Goal: Information Seeking & Learning: Learn about a topic

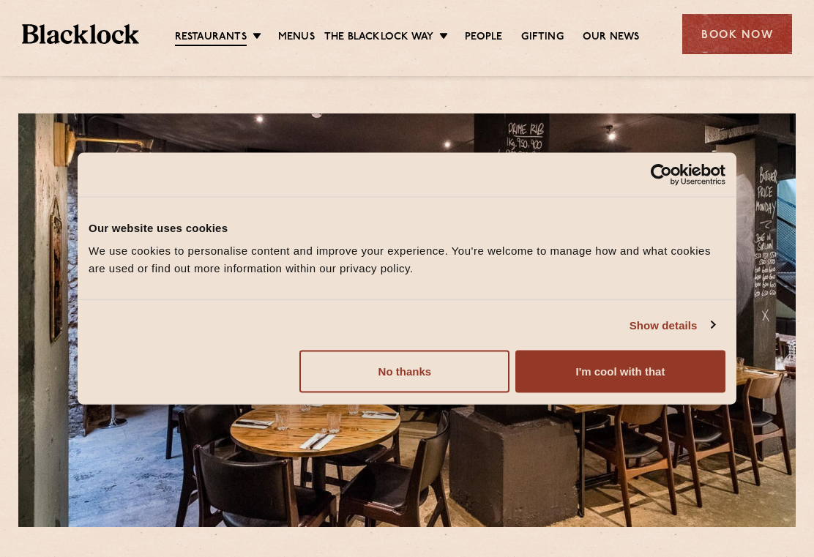
click at [668, 372] on button "I'm cool with that" at bounding box center [620, 372] width 210 height 42
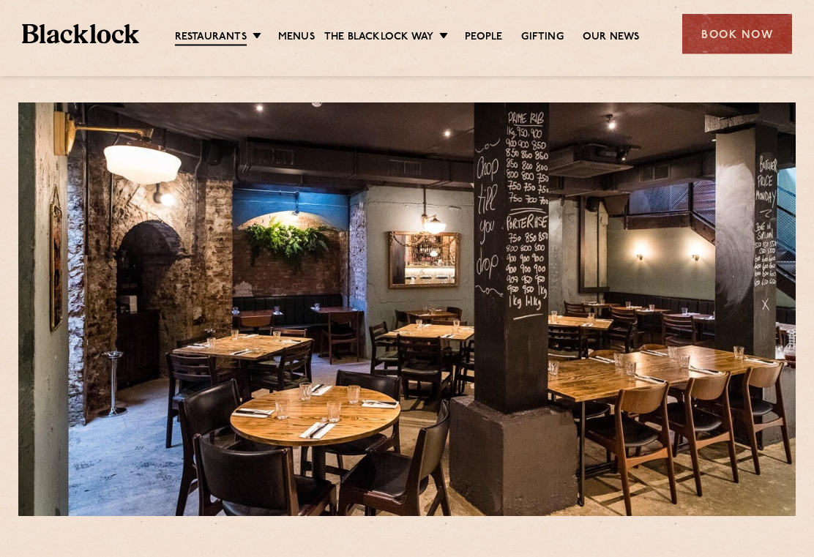
scroll to position [13, 0]
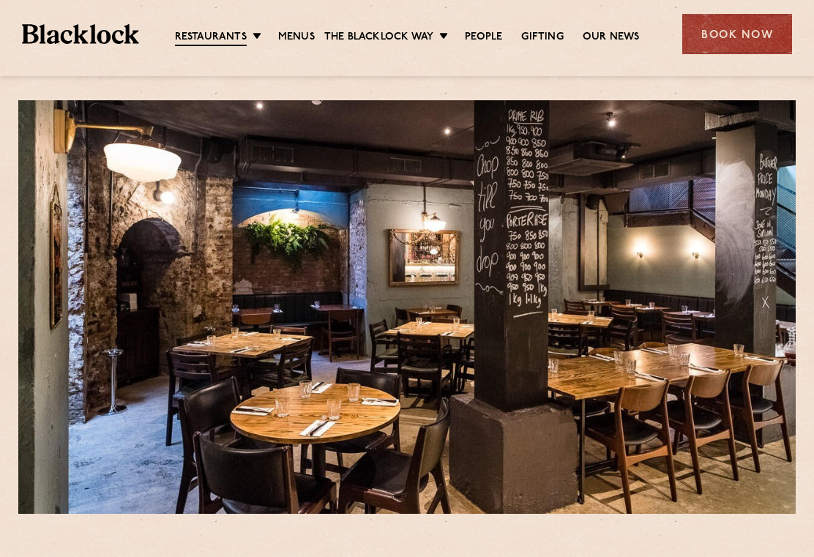
click at [298, 37] on link "Menus" at bounding box center [296, 37] width 37 height 15
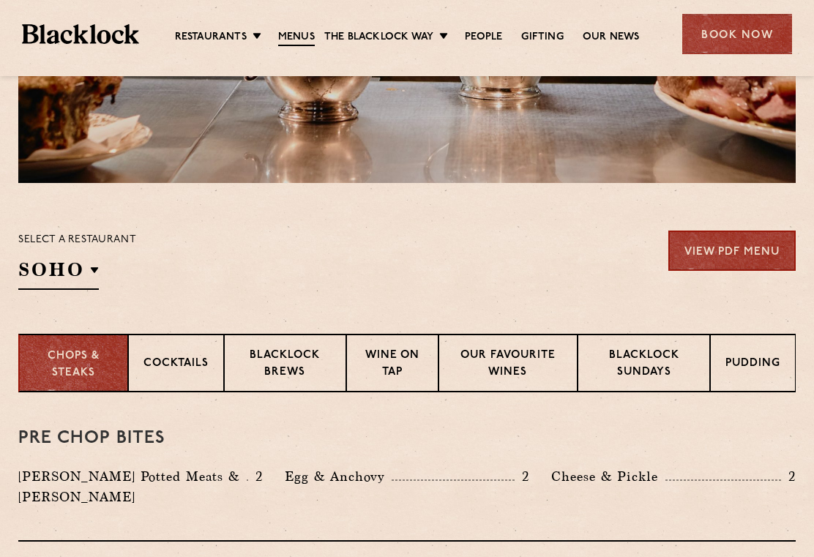
scroll to position [343, 0]
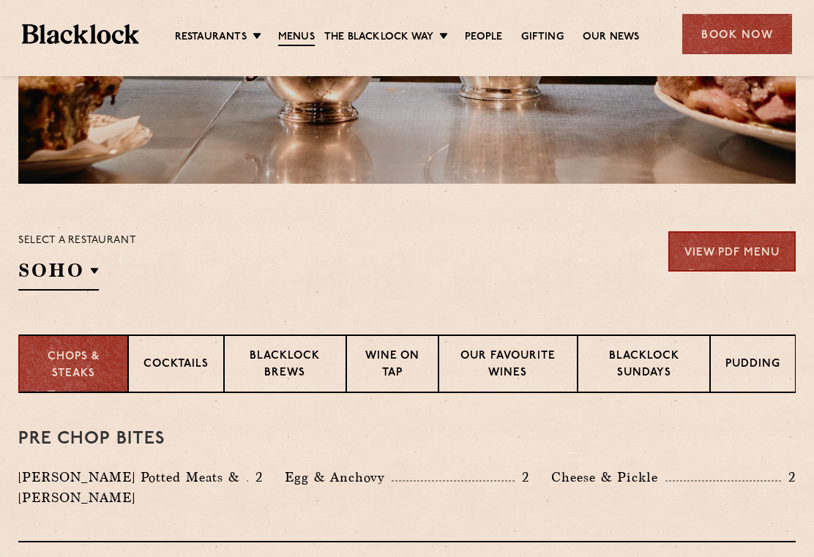
click at [0, 0] on li "City" at bounding box center [0, 0] width 0 height 0
click at [762, 258] on link "View PDF Menu" at bounding box center [731, 251] width 127 height 40
click at [765, 364] on p "Pudding" at bounding box center [752, 365] width 55 height 18
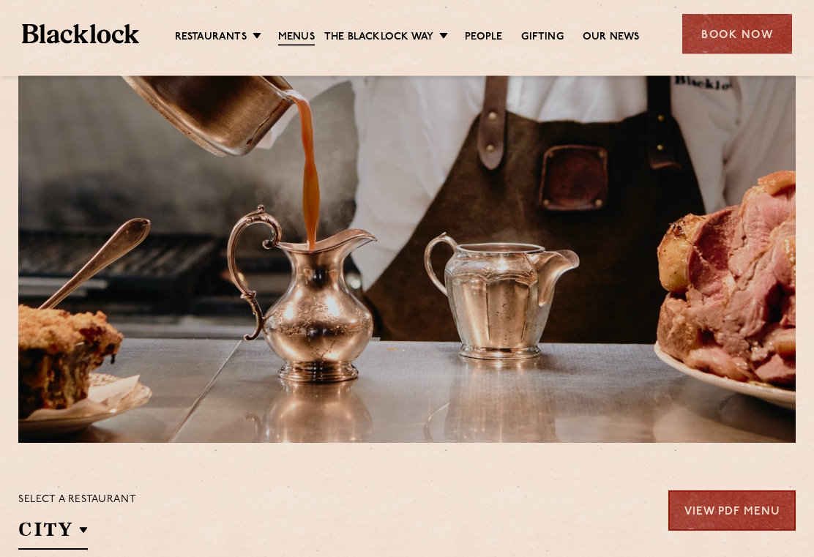
scroll to position [0, 0]
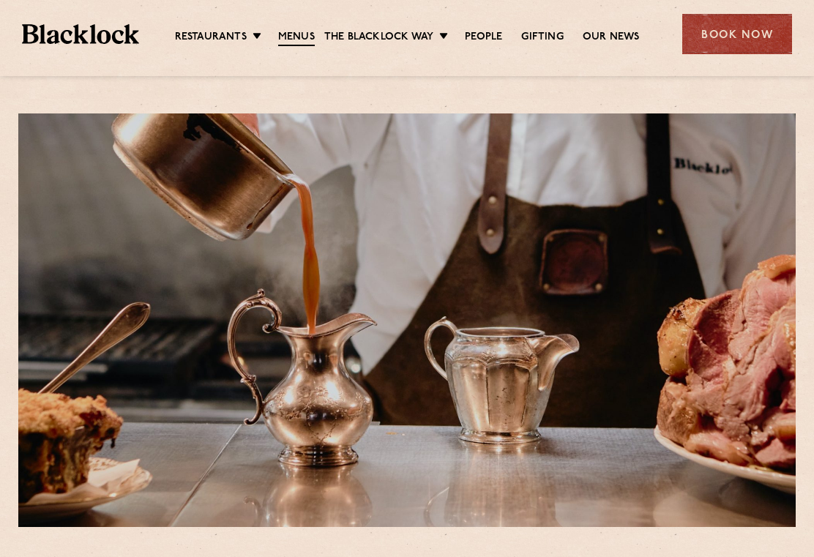
click at [0, 0] on link "[PERSON_NAME] Cuts" at bounding box center [0, 0] width 0 height 0
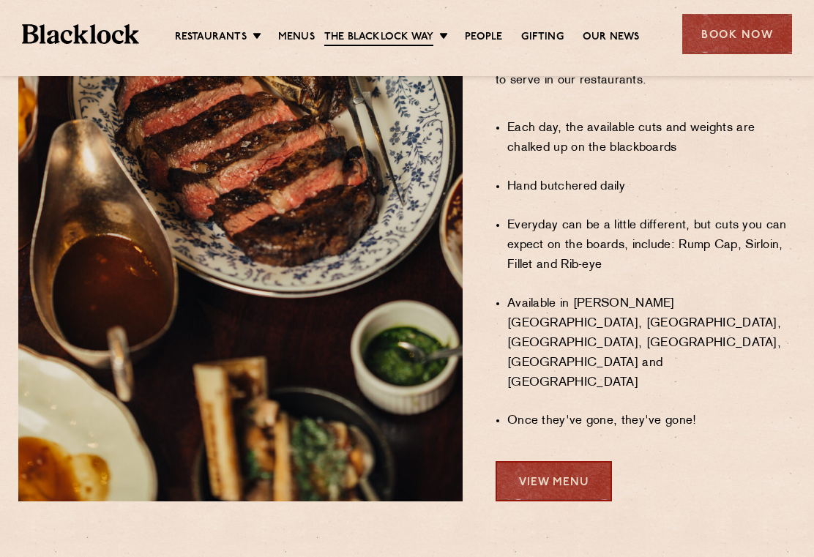
scroll to position [1056, 0]
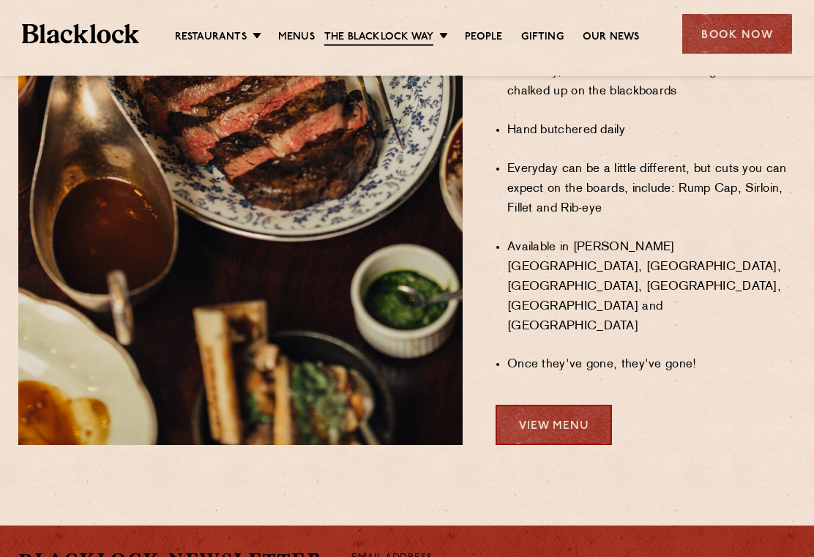
click at [570, 405] on link "View Menu" at bounding box center [553, 425] width 116 height 40
